Goal: Information Seeking & Learning: Learn about a topic

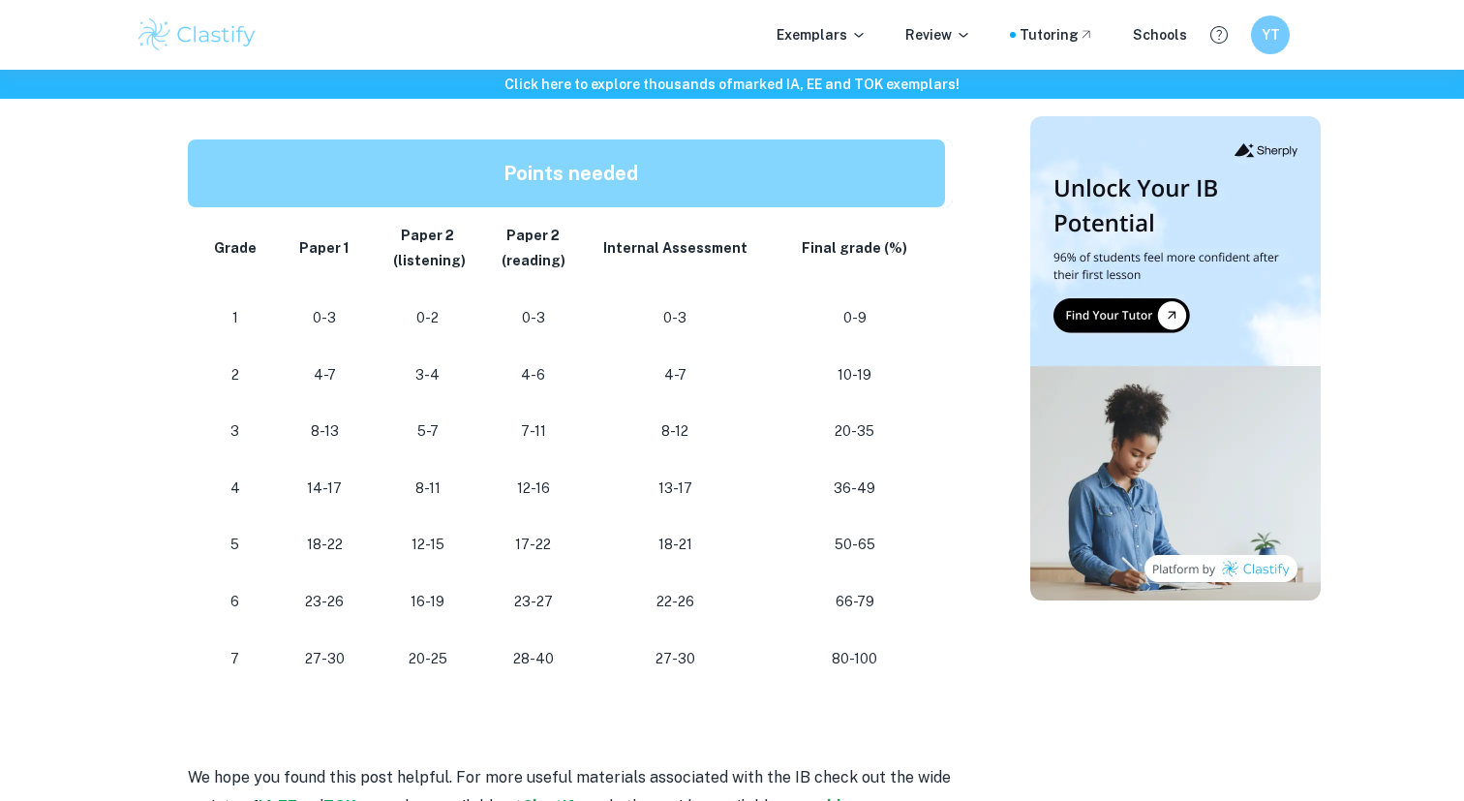
scroll to position [991, 0]
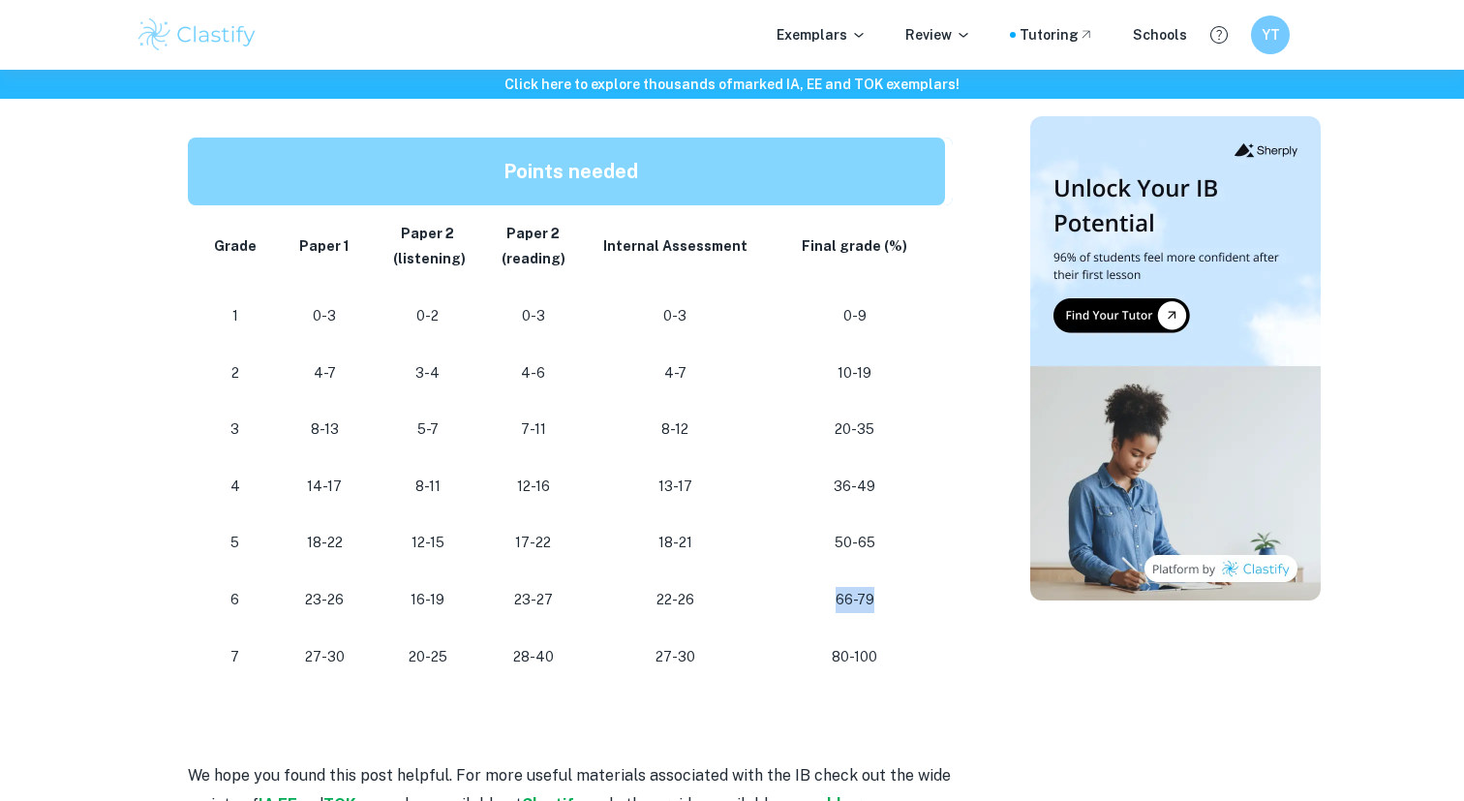
drag, startPoint x: 836, startPoint y: 596, endPoint x: 938, endPoint y: 594, distance: 102.6
click at [939, 595] on td "66-79" at bounding box center [859, 599] width 188 height 57
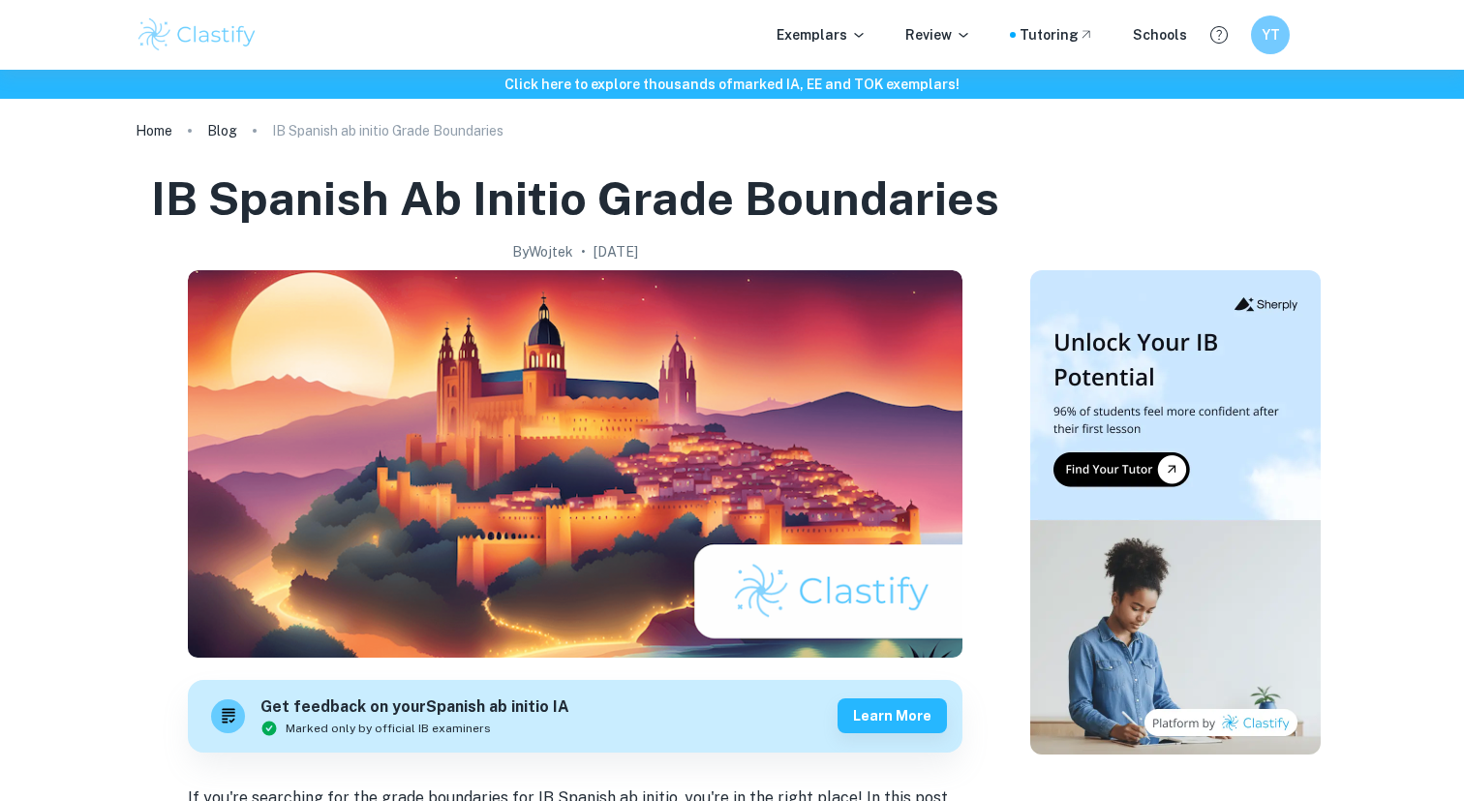
scroll to position [0, 0]
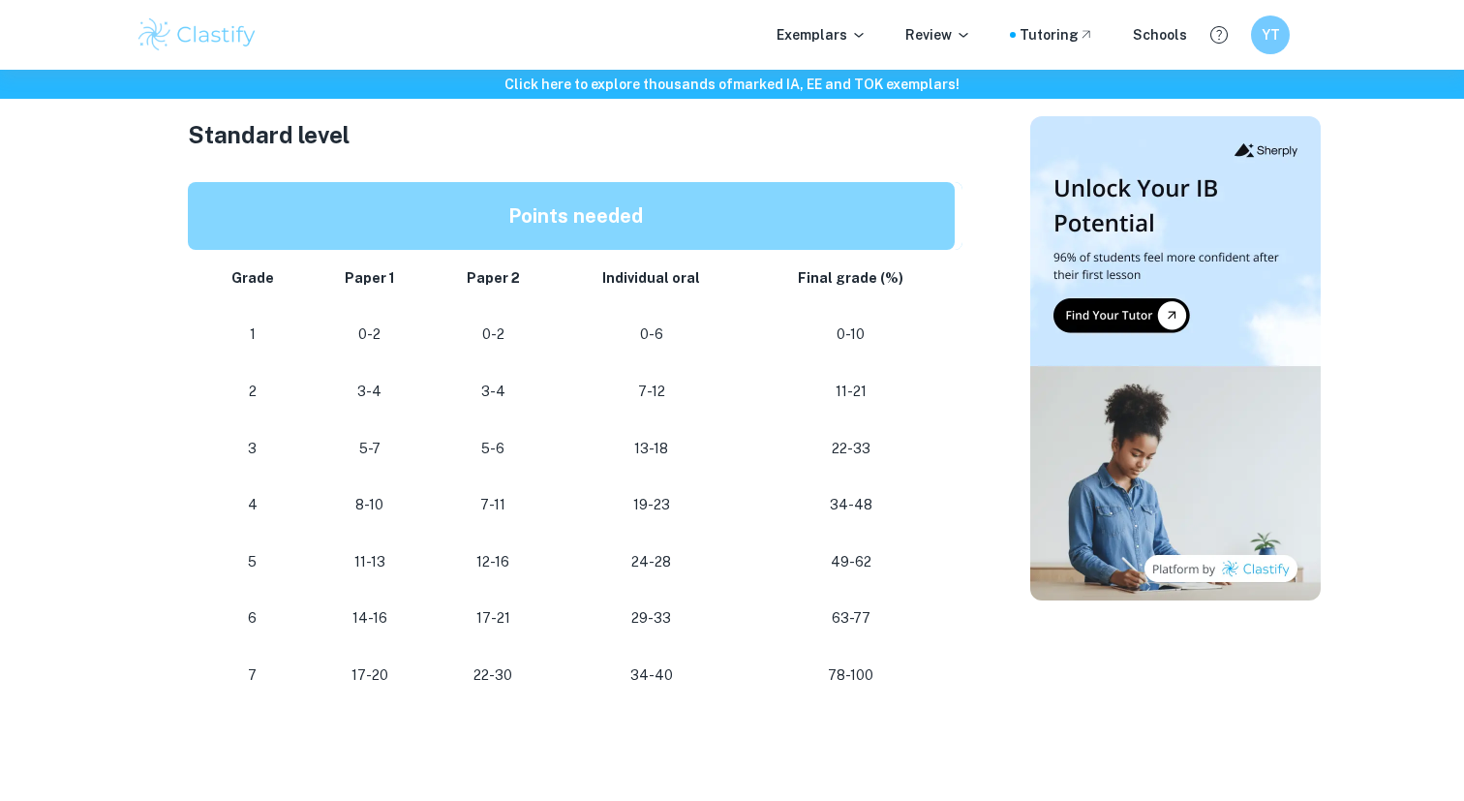
scroll to position [1143, 0]
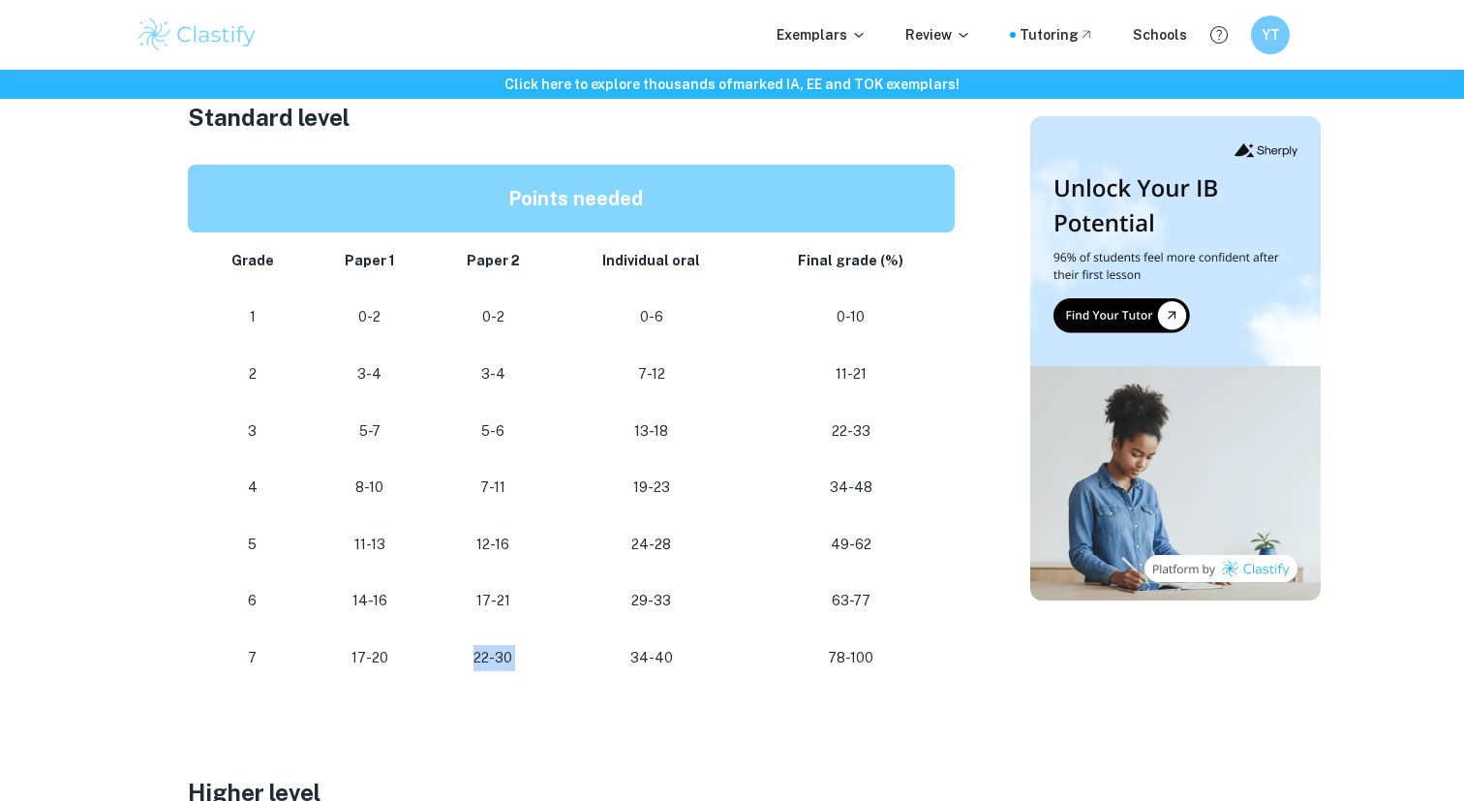
drag, startPoint x: 464, startPoint y: 660, endPoint x: 601, endPoint y: 659, distance: 137.5
click at [601, 659] on tr "[PHONE_NUMBER] [PHONE_NUMBER]" at bounding box center [575, 657] width 775 height 57
drag, startPoint x: 343, startPoint y: 657, endPoint x: 427, endPoint y: 657, distance: 84.2
click at [427, 657] on td "17-20" at bounding box center [369, 657] width 121 height 57
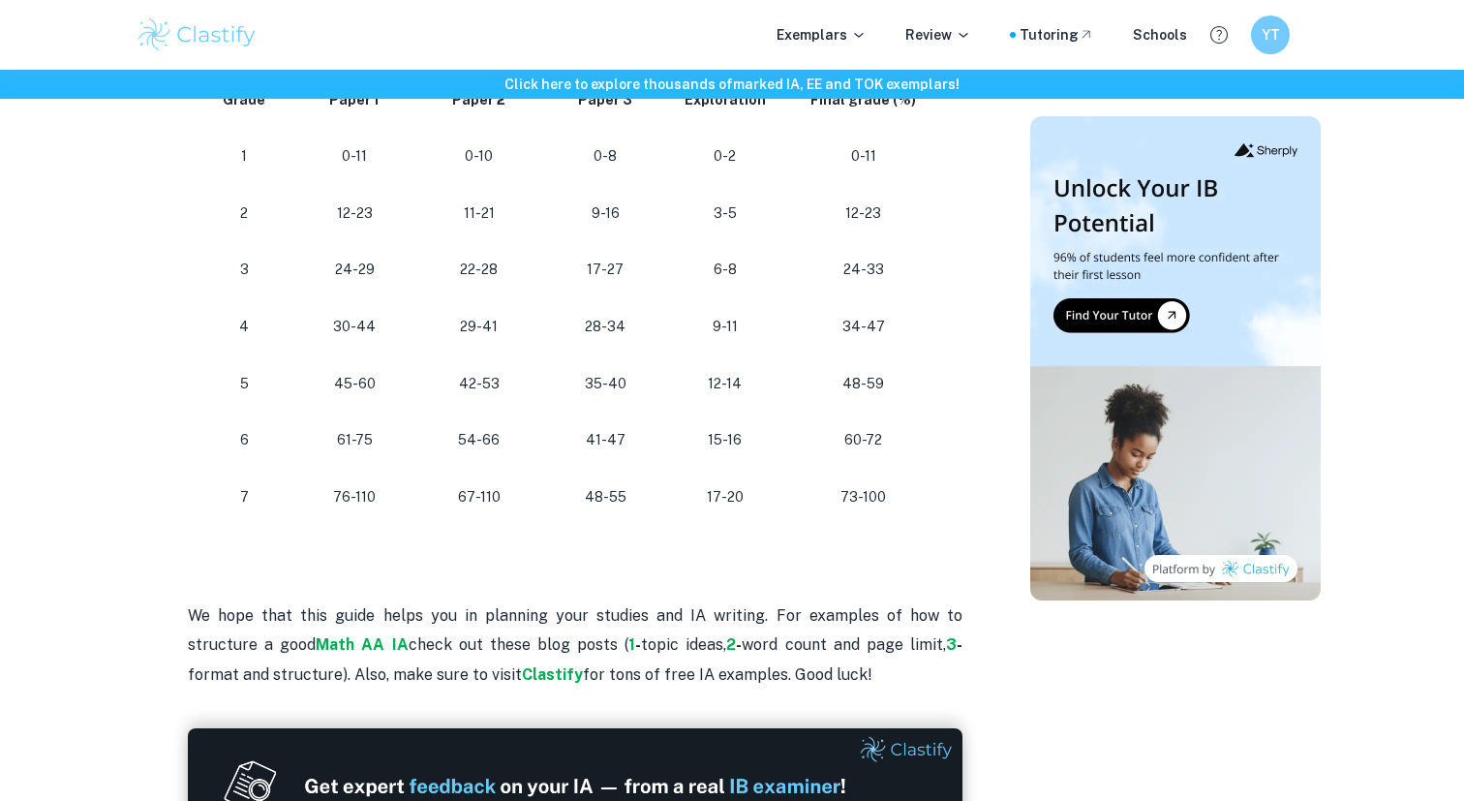
scroll to position [1741, 0]
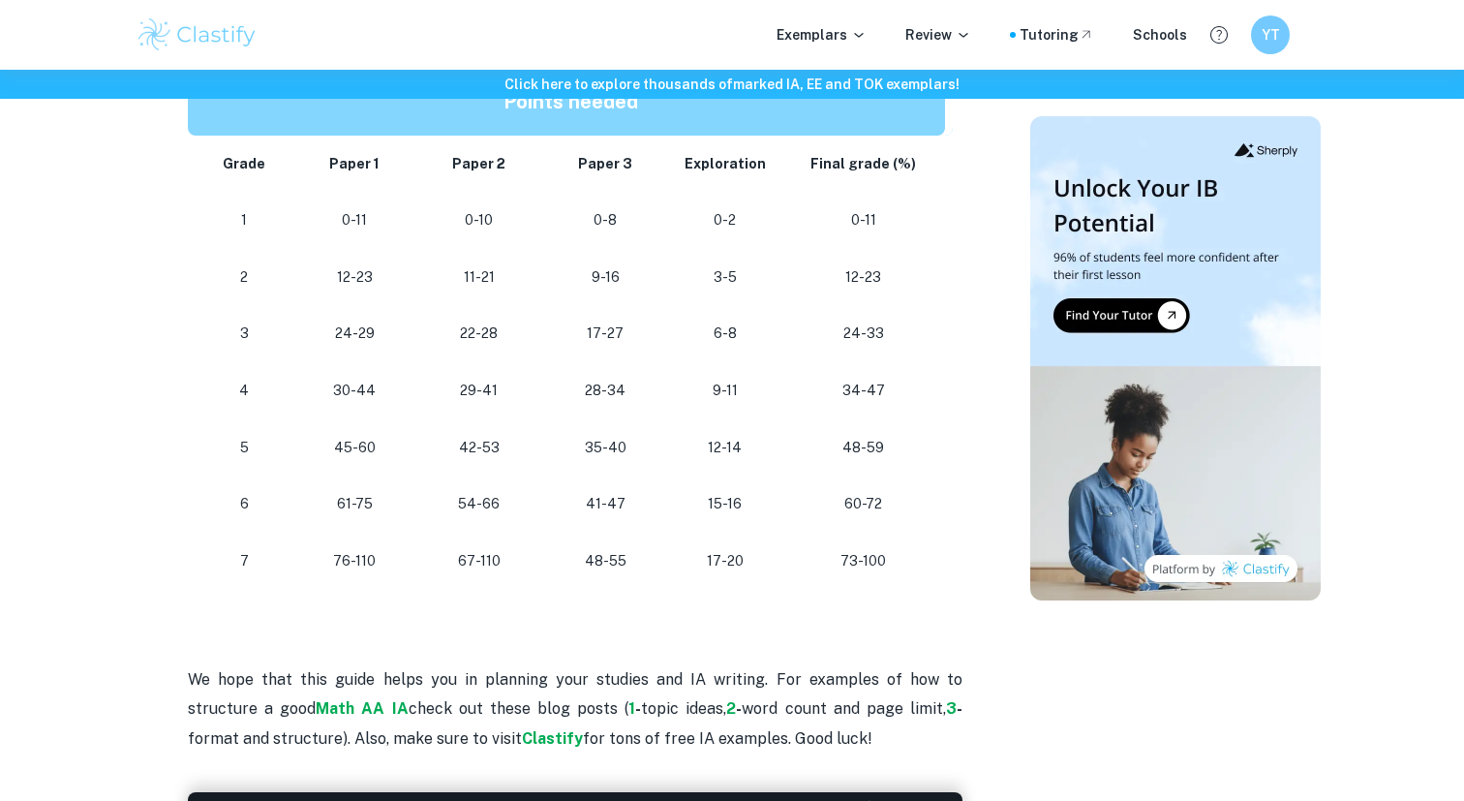
click at [593, 558] on p "48-55" at bounding box center [606, 561] width 96 height 26
drag, startPoint x: 447, startPoint y: 567, endPoint x: 527, endPoint y: 567, distance: 79.4
click at [527, 567] on p "67-110" at bounding box center [479, 561] width 96 height 26
drag, startPoint x: 320, startPoint y: 561, endPoint x: 392, endPoint y: 559, distance: 71.7
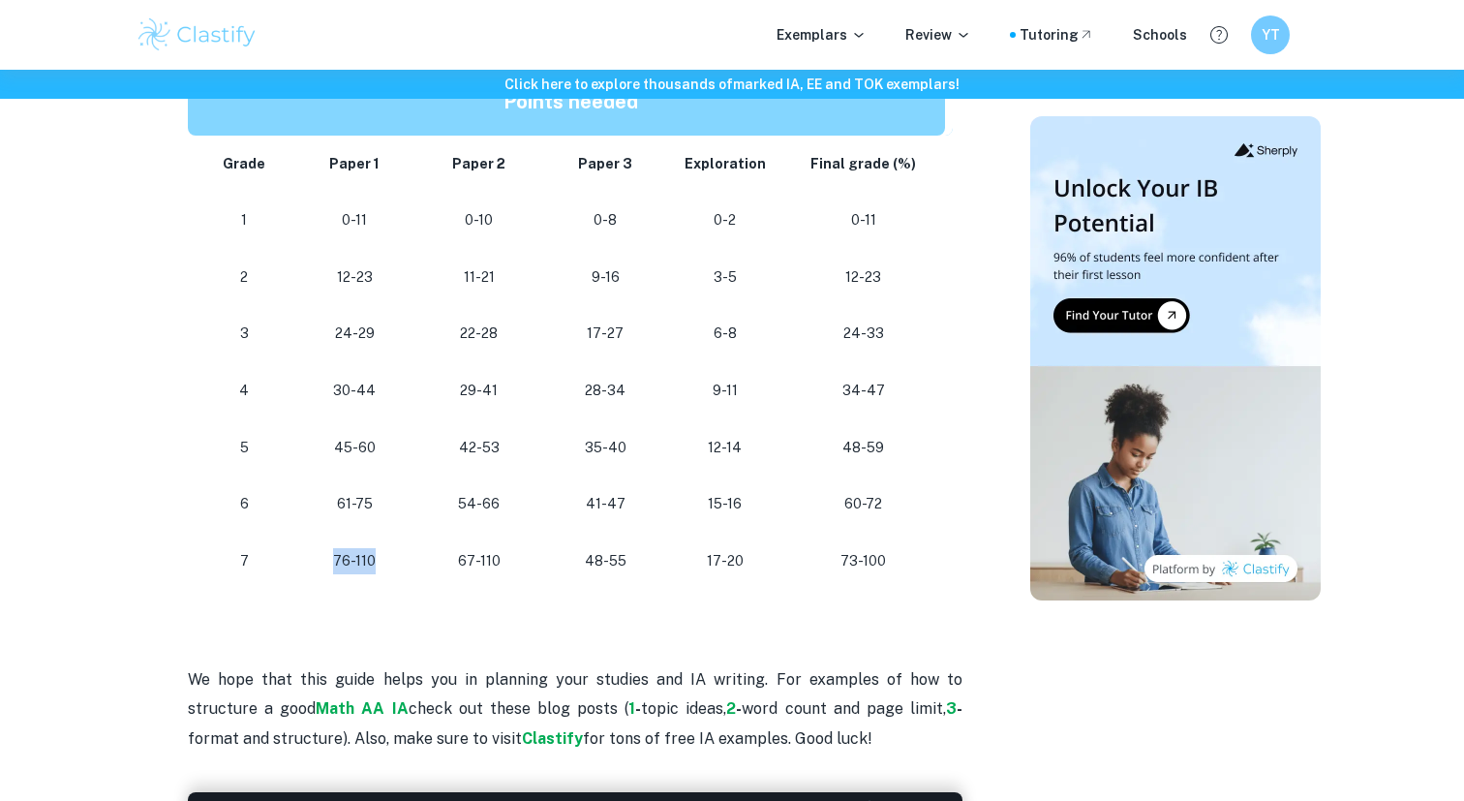
click at [393, 559] on p "76-110" at bounding box center [355, 561] width 92 height 26
click at [392, 559] on p "76-110" at bounding box center [355, 561] width 92 height 26
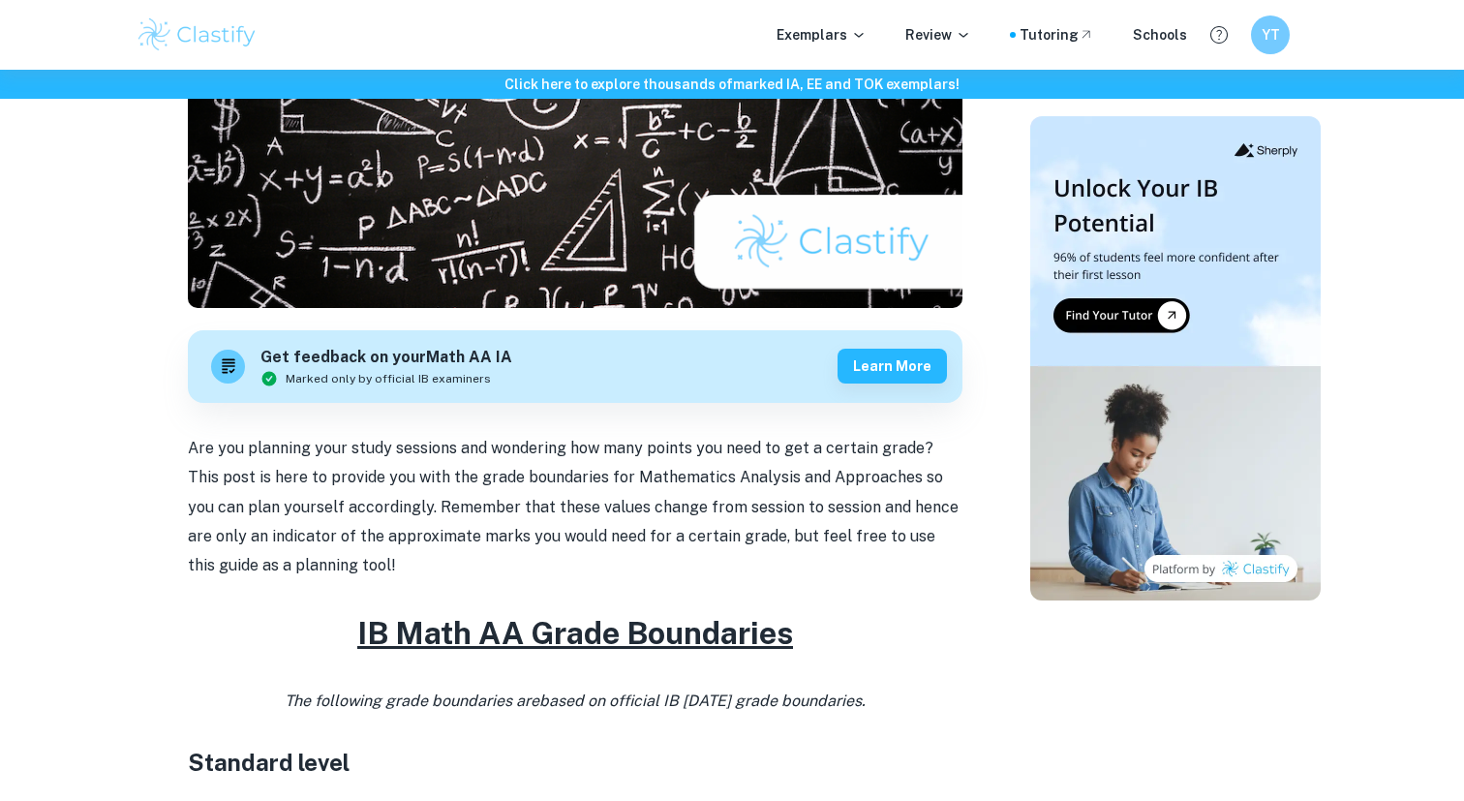
scroll to position [228, 0]
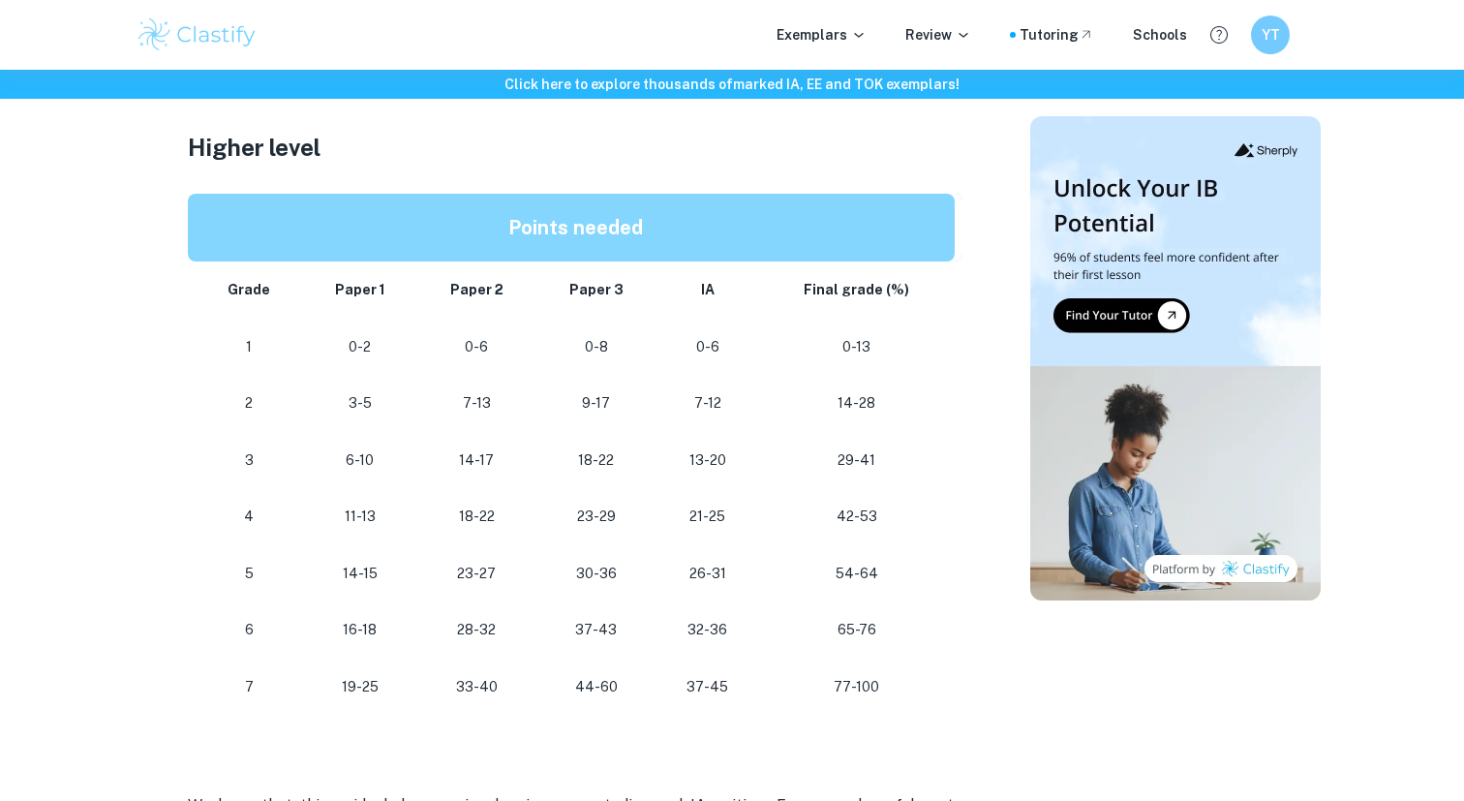
scroll to position [1595, 0]
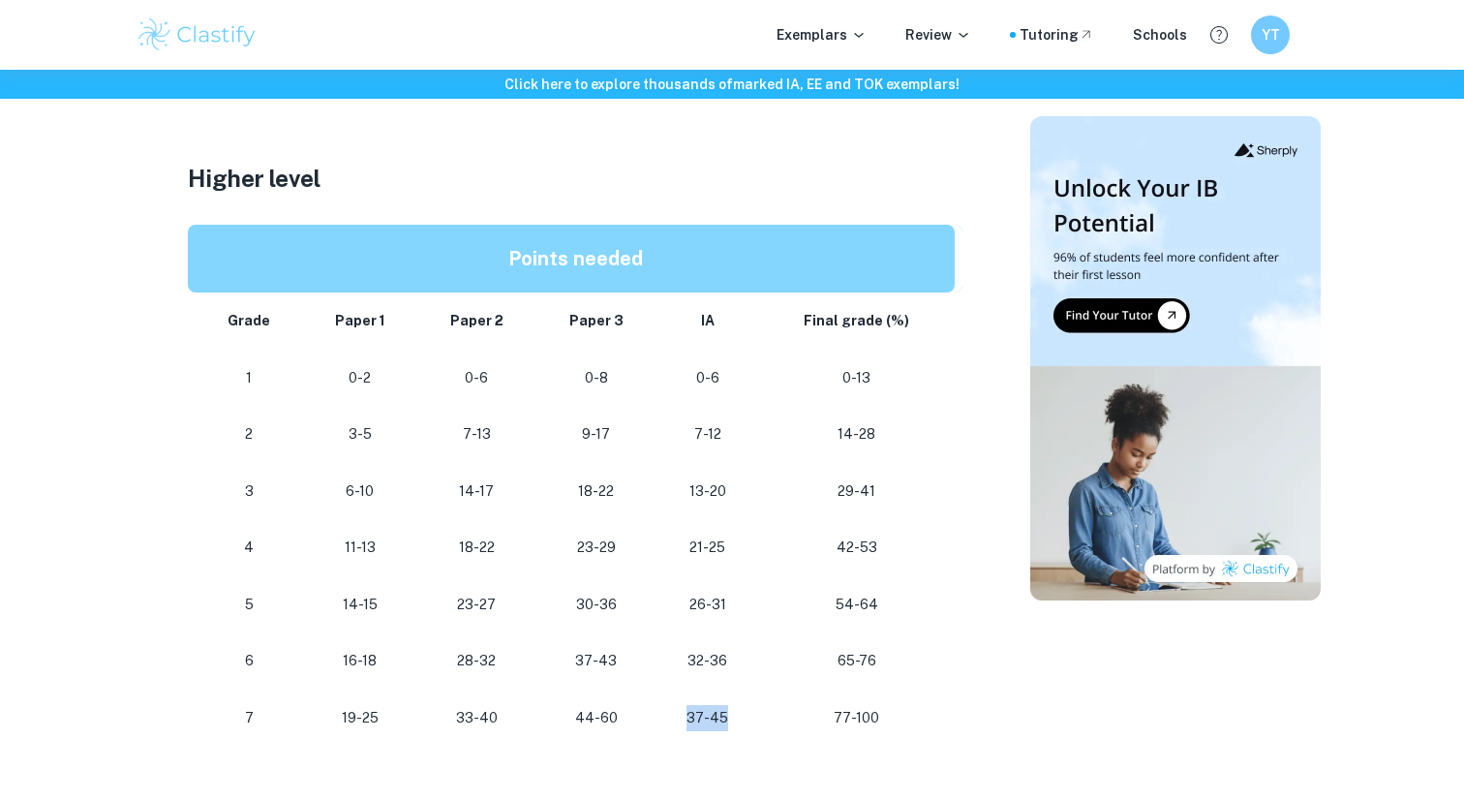
drag, startPoint x: 681, startPoint y: 710, endPoint x: 736, endPoint y: 709, distance: 55.2
click at [737, 710] on p "37-45" at bounding box center [708, 718] width 72 height 26
drag, startPoint x: 574, startPoint y: 731, endPoint x: 645, endPoint y: 731, distance: 70.7
click at [645, 731] on td "44-60" at bounding box center [596, 717] width 120 height 57
drag, startPoint x: 567, startPoint y: 718, endPoint x: 625, endPoint y: 717, distance: 58.1
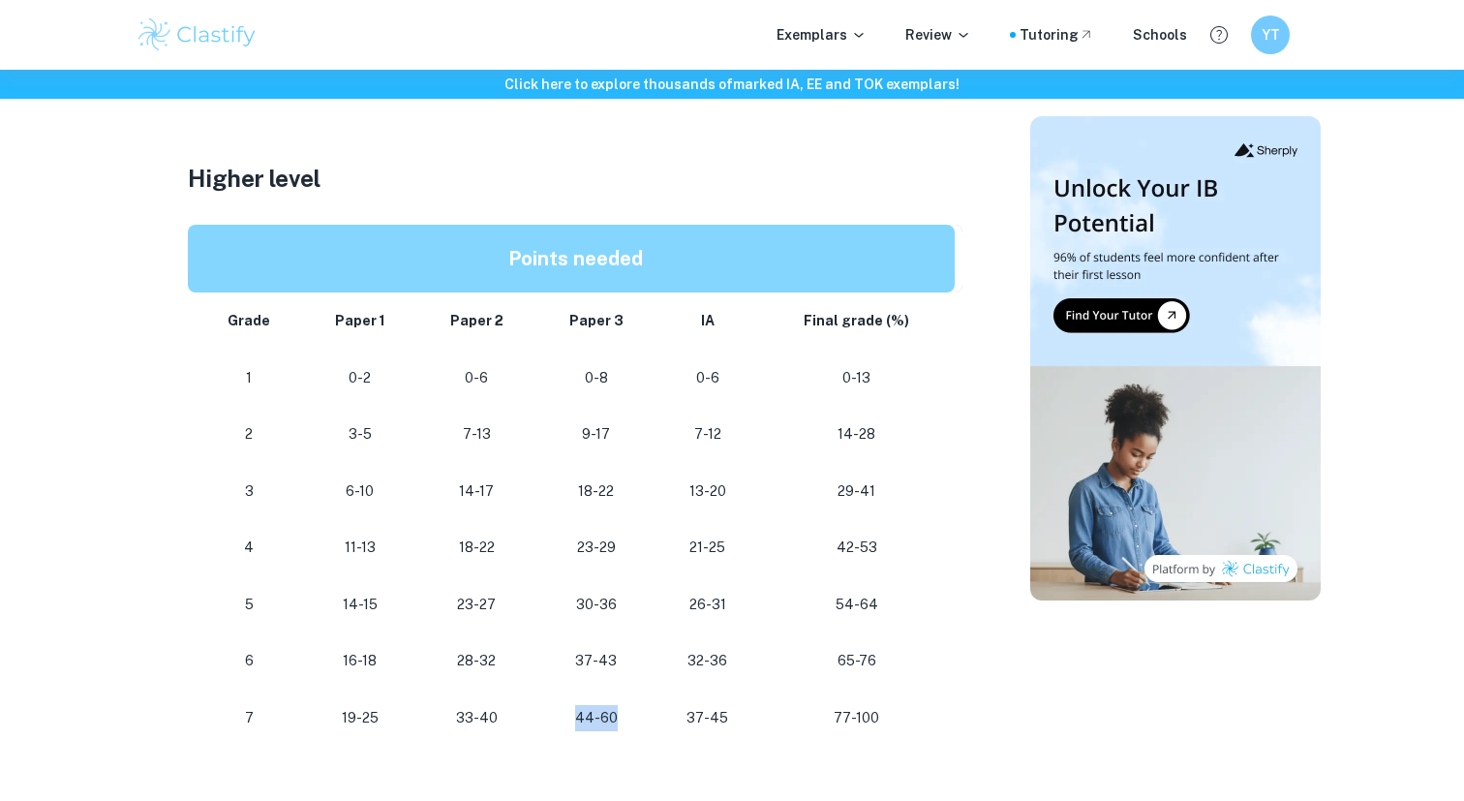
click at [625, 717] on p "44-60" at bounding box center [596, 718] width 89 height 26
drag, startPoint x: 445, startPoint y: 720, endPoint x: 543, endPoint y: 720, distance: 97.8
click at [543, 720] on tr "7 19-25 33-40 44-60 37-45 77-100" at bounding box center [575, 717] width 775 height 57
click at [329, 728] on p "19-25" at bounding box center [361, 718] width 84 height 26
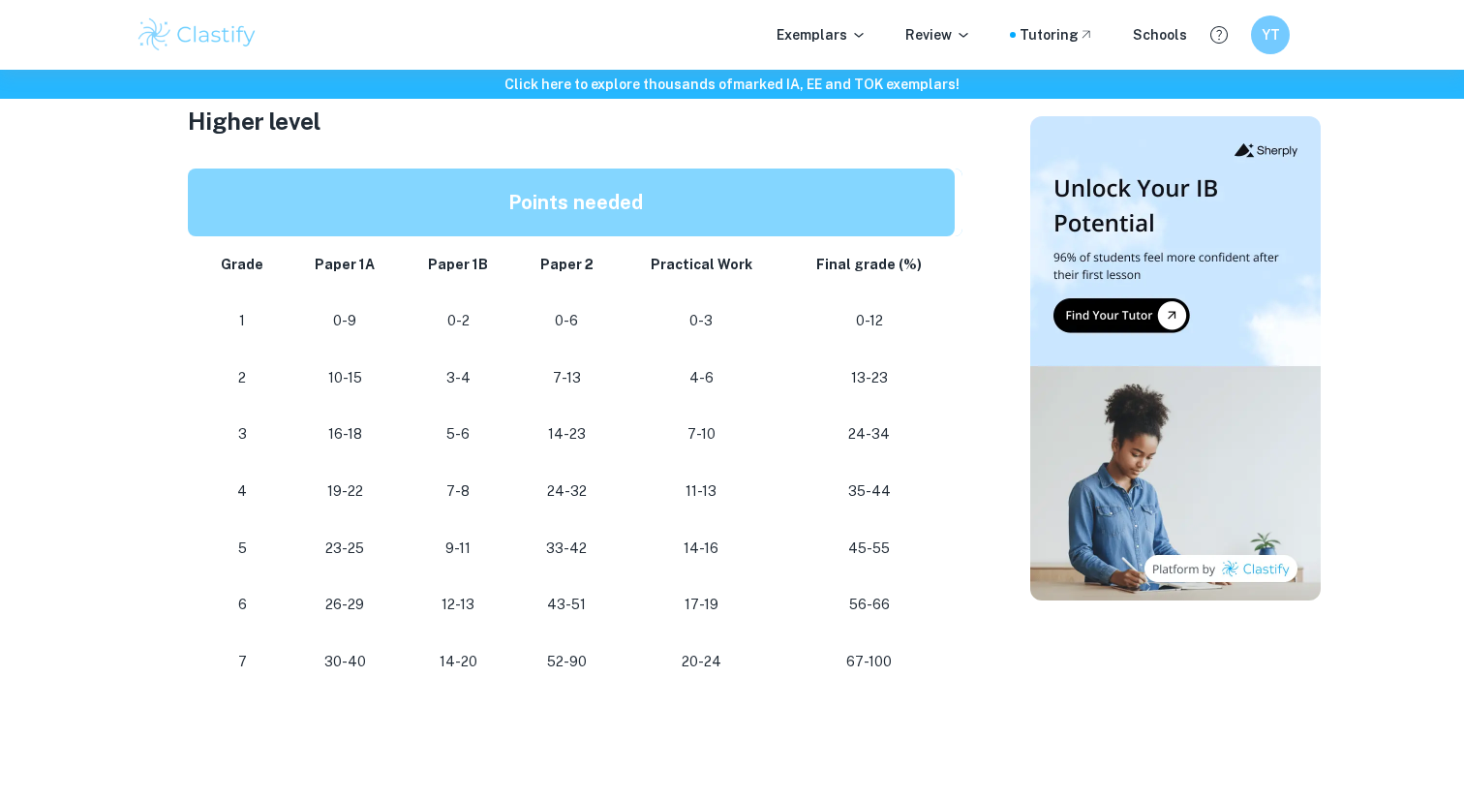
scroll to position [1673, 0]
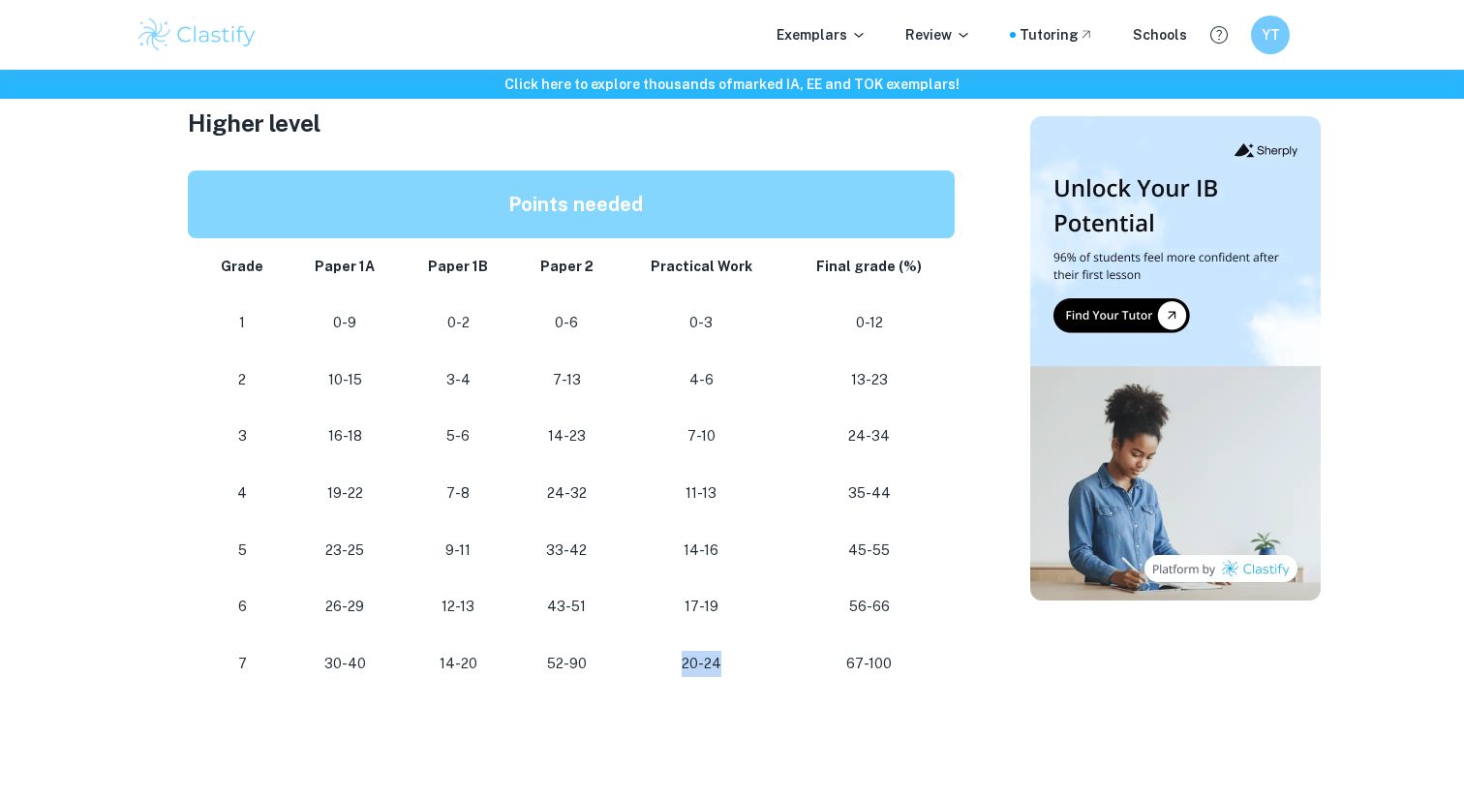
drag, startPoint x: 676, startPoint y: 656, endPoint x: 762, endPoint y: 656, distance: 86.2
click at [762, 656] on p "20-24" at bounding box center [701, 664] width 134 height 26
drag, startPoint x: 528, startPoint y: 658, endPoint x: 630, endPoint y: 658, distance: 102.6
click at [631, 658] on tr "[PHONE_NUMBER] [PHONE_NUMBER] 67-100" at bounding box center [575, 663] width 775 height 57
drag, startPoint x: 435, startPoint y: 661, endPoint x: 521, endPoint y: 661, distance: 86.2
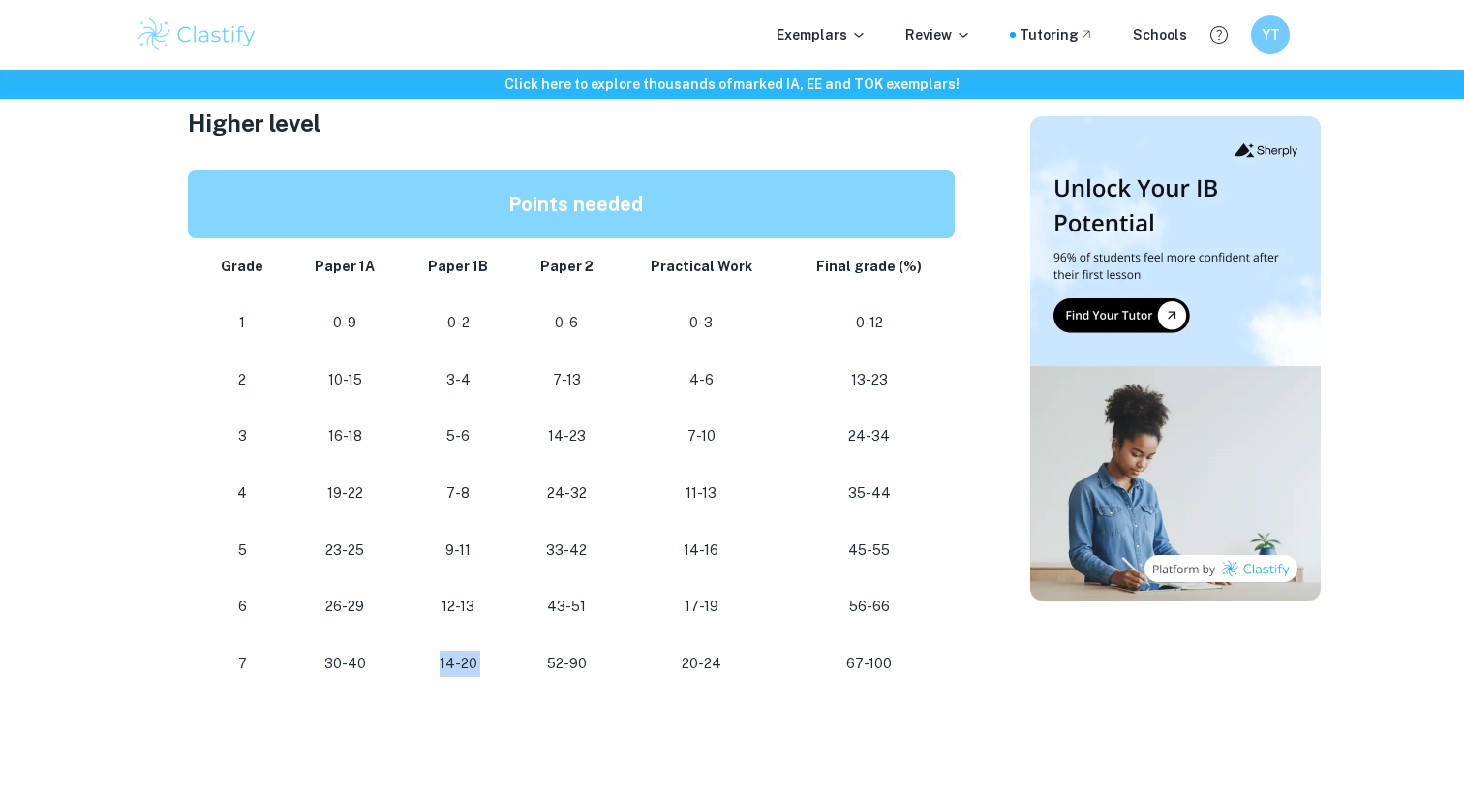
click at [519, 661] on tr "[PHONE_NUMBER] [PHONE_NUMBER] 67-100" at bounding box center [575, 663] width 775 height 57
drag, startPoint x: 331, startPoint y: 669, endPoint x: 449, endPoint y: 669, distance: 118.1
click at [449, 669] on tr "[PHONE_NUMBER] [PHONE_NUMBER] 67-100" at bounding box center [575, 663] width 775 height 57
click at [564, 669] on p "52-90" at bounding box center [567, 664] width 74 height 26
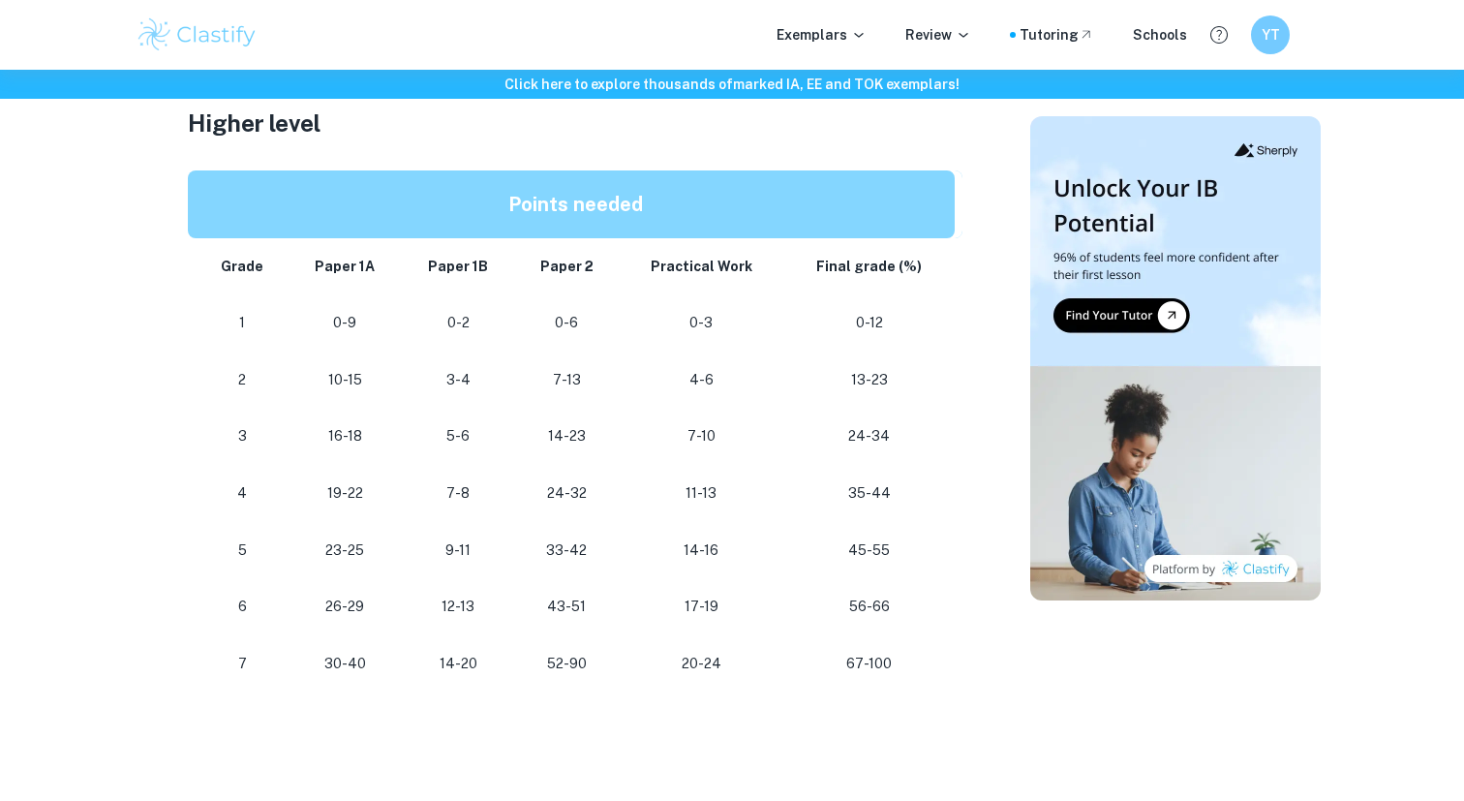
click at [610, 671] on td "52-90" at bounding box center [566, 663] width 105 height 57
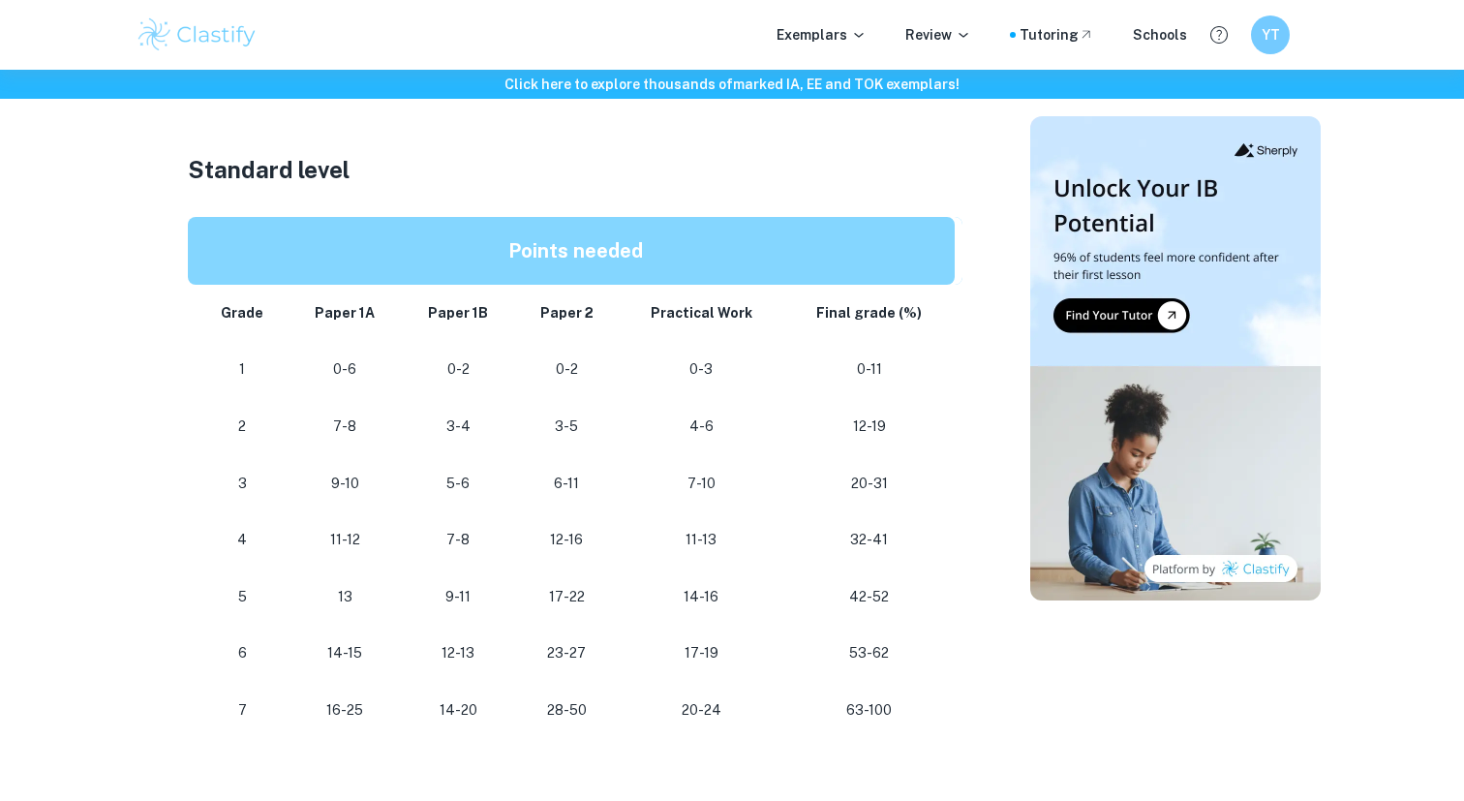
scroll to position [683, 0]
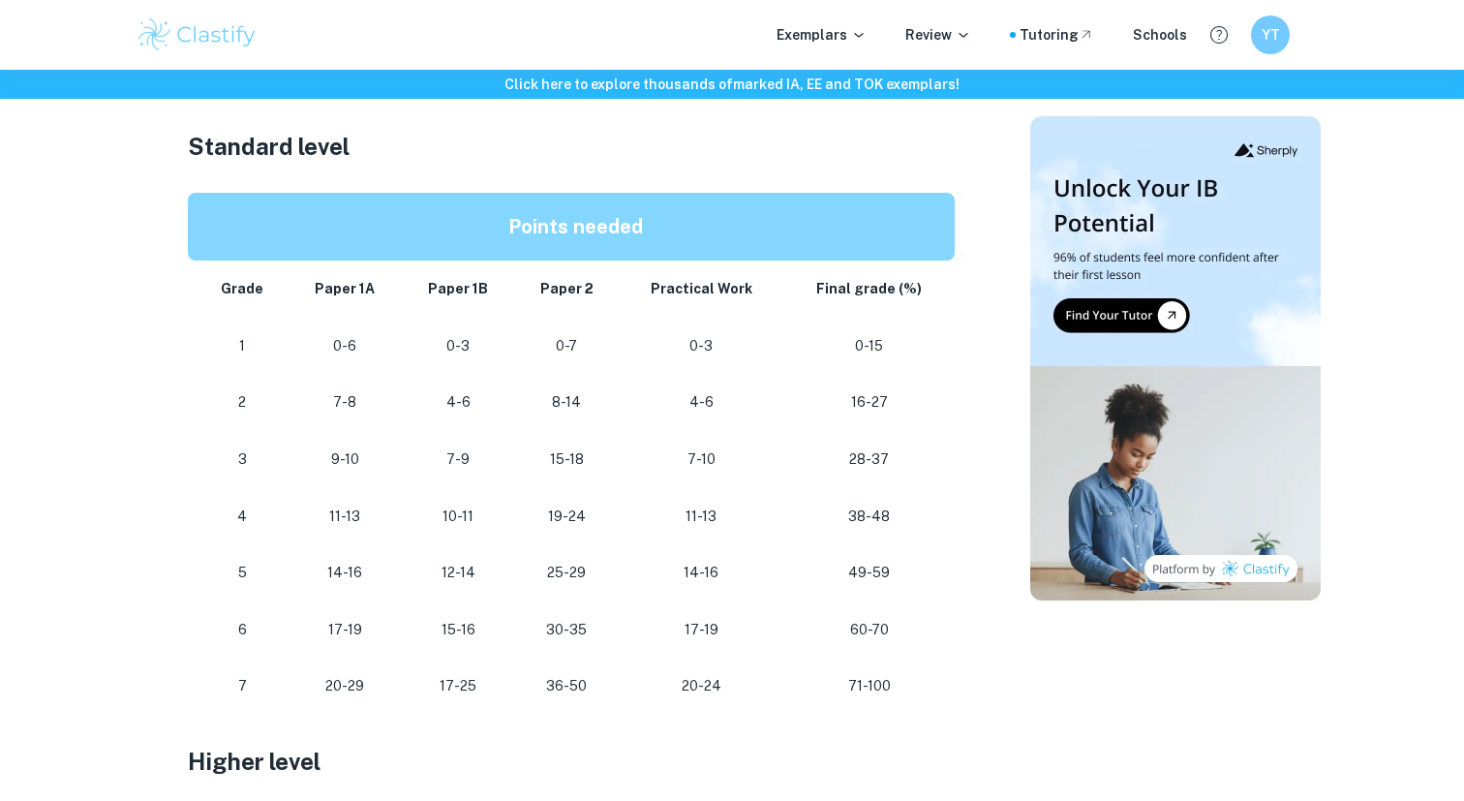
scroll to position [988, 0]
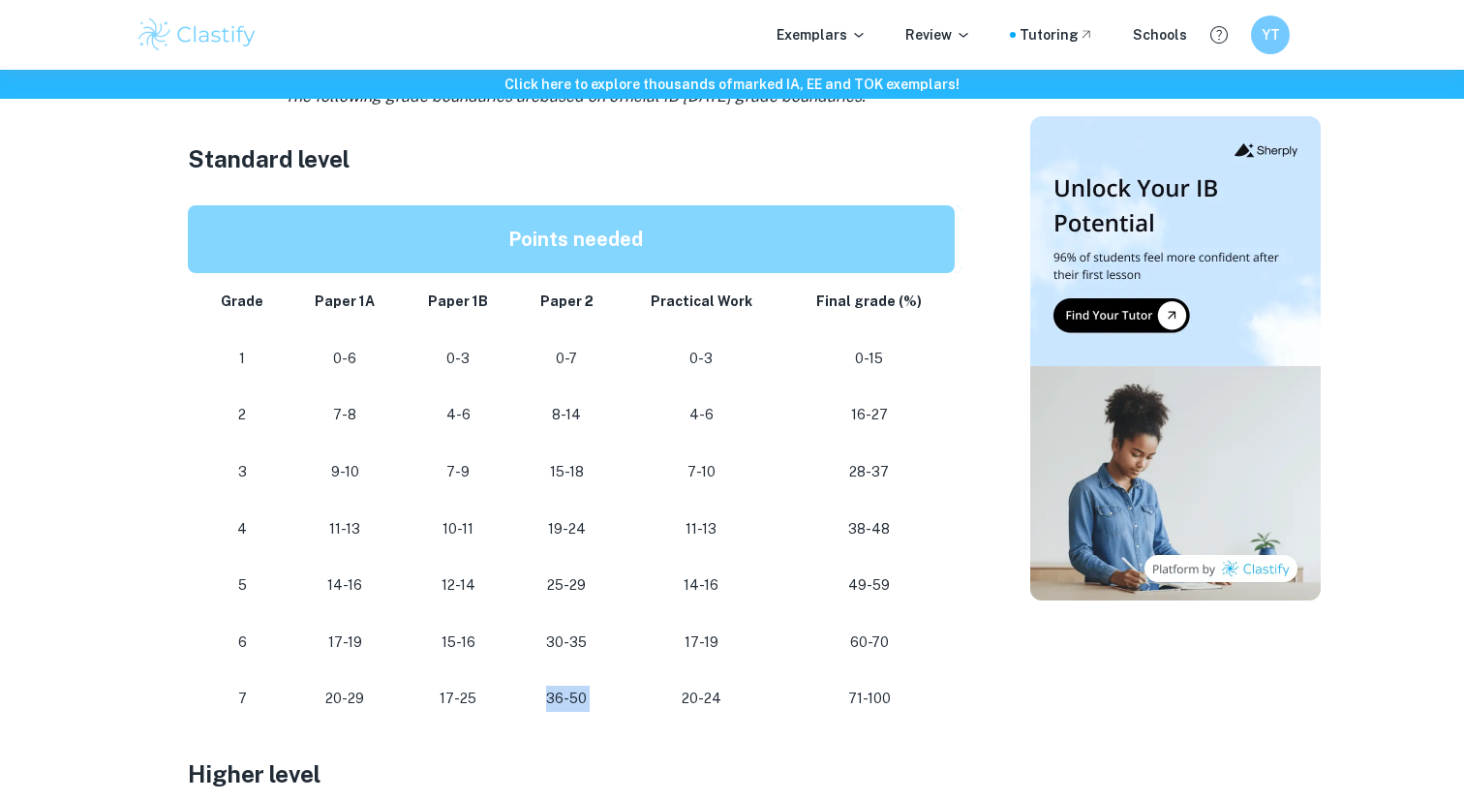
drag, startPoint x: 552, startPoint y: 694, endPoint x: 656, endPoint y: 694, distance: 104.6
click at [657, 694] on tr "7 20-29 17-25 36-50 20-24 71-100" at bounding box center [575, 698] width 775 height 57
drag, startPoint x: 430, startPoint y: 704, endPoint x: 510, endPoint y: 703, distance: 80.4
click at [510, 703] on td "17-25" at bounding box center [458, 698] width 113 height 57
drag, startPoint x: 318, startPoint y: 699, endPoint x: 404, endPoint y: 699, distance: 86.2
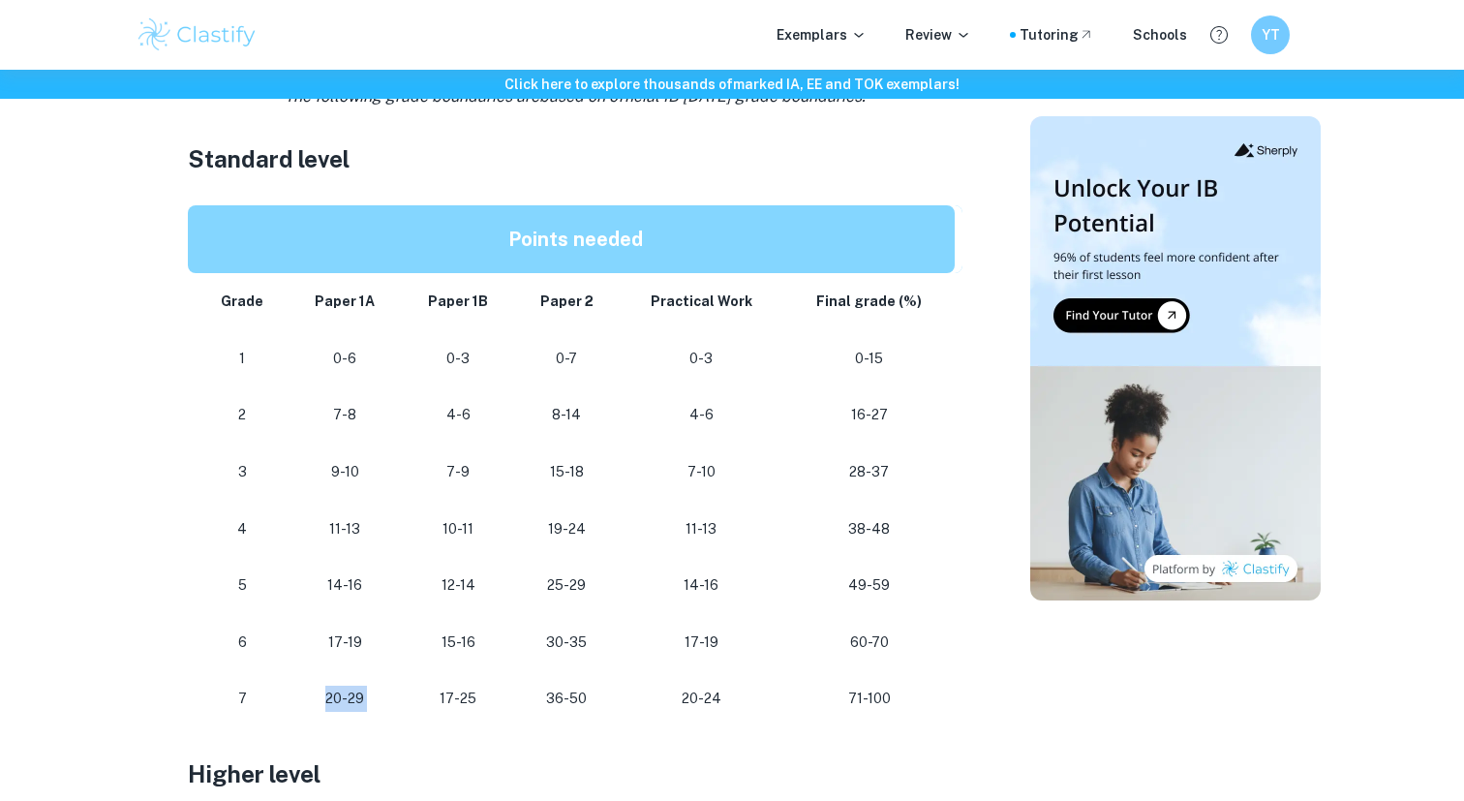
click at [404, 699] on tr "7 20-29 17-25 36-50 20-24 71-100" at bounding box center [575, 698] width 775 height 57
